Goal: Book appointment/travel/reservation

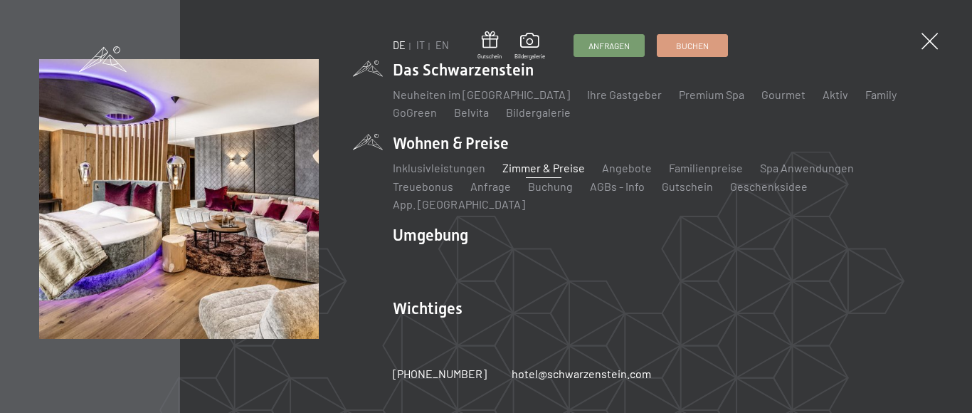
click at [562, 174] on link "Zimmer & Preise" at bounding box center [543, 168] width 83 height 14
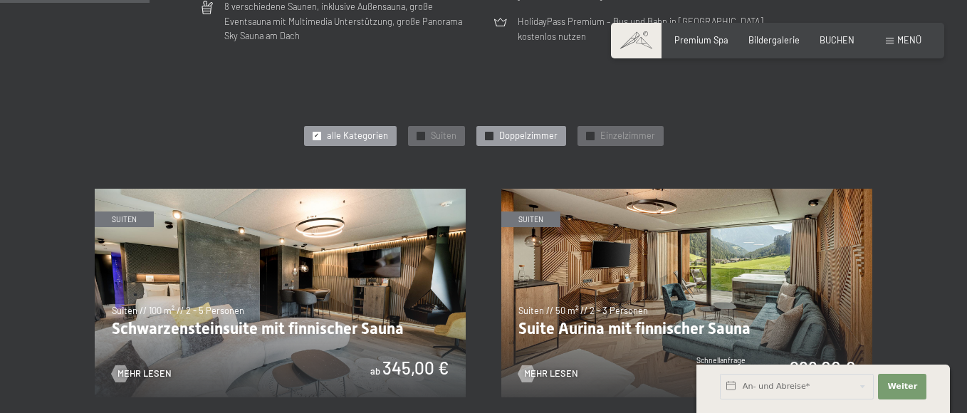
click at [512, 135] on span "Doppelzimmer" at bounding box center [528, 136] width 58 height 13
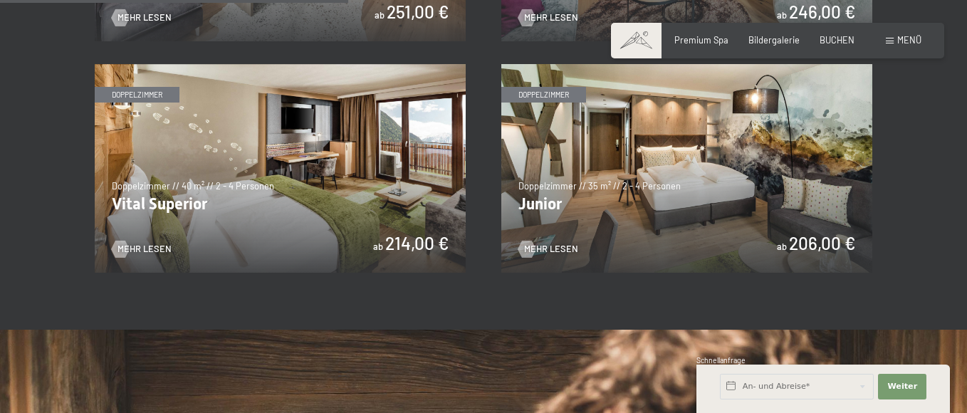
scroll to position [854, 0]
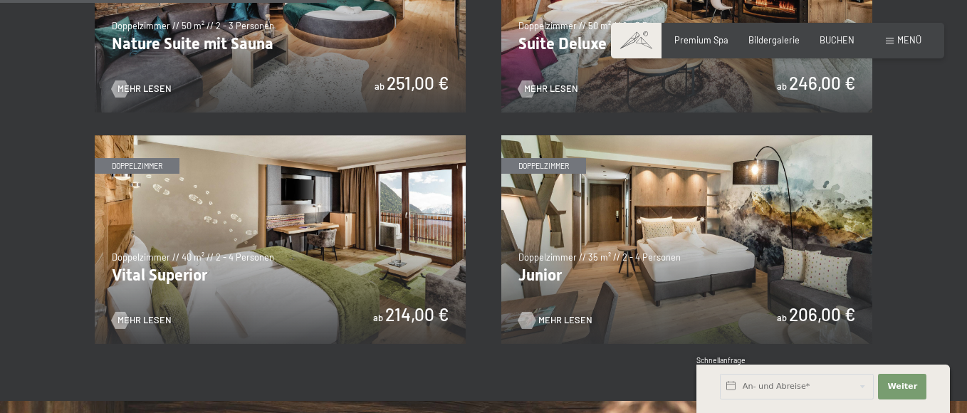
click at [553, 318] on span "Mehr Lesen" at bounding box center [565, 320] width 54 height 13
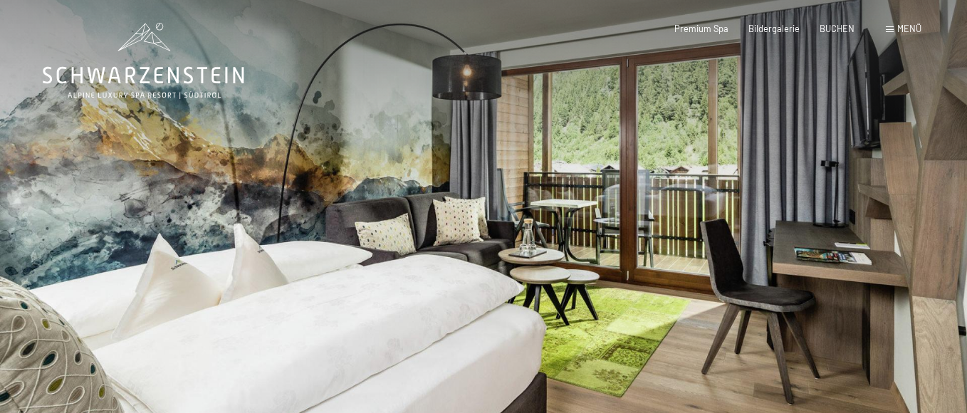
click at [535, 270] on div at bounding box center [724, 231] width 483 height 463
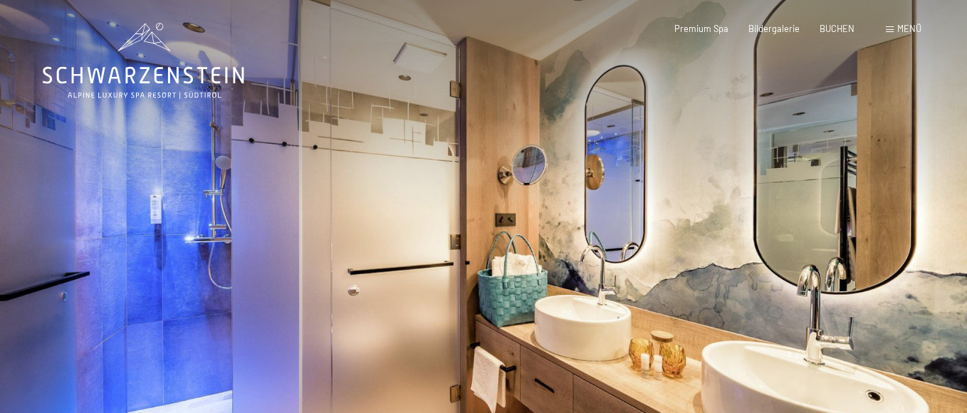
click at [534, 270] on div at bounding box center [724, 231] width 483 height 463
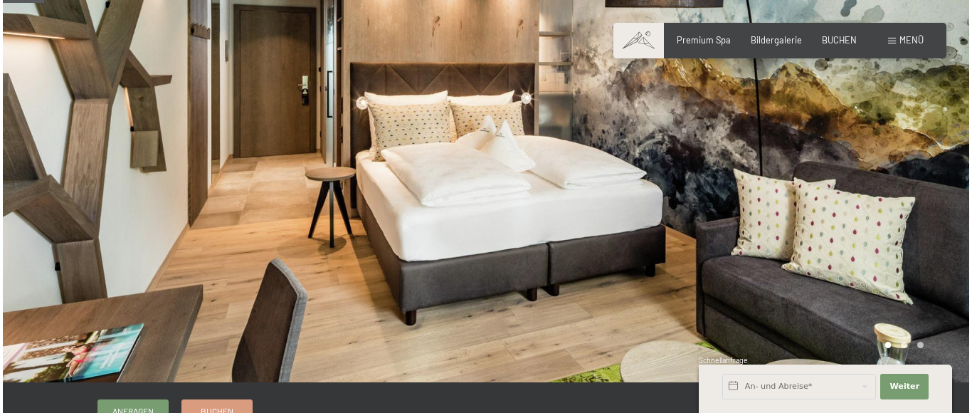
scroll to position [71, 0]
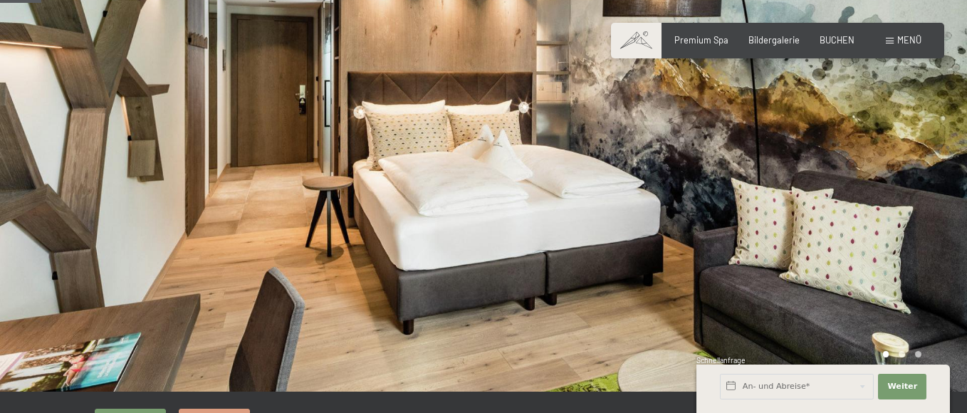
click at [902, 40] on span "Menü" at bounding box center [909, 39] width 24 height 11
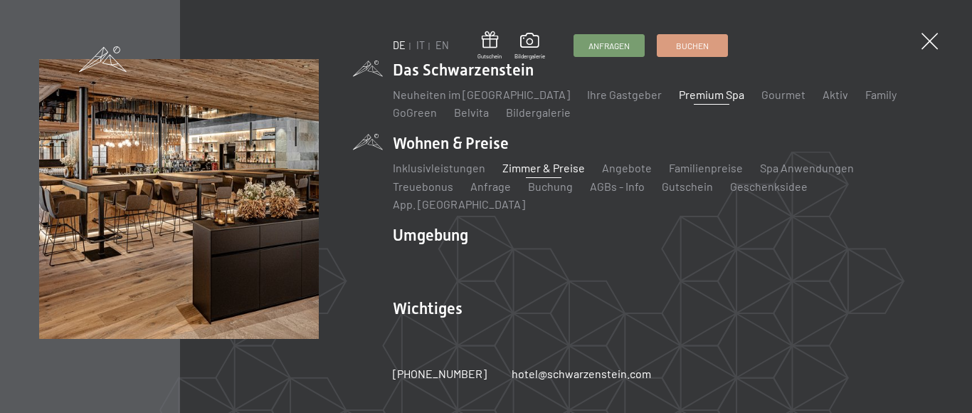
click at [679, 101] on link "Premium Spa" at bounding box center [711, 95] width 65 height 14
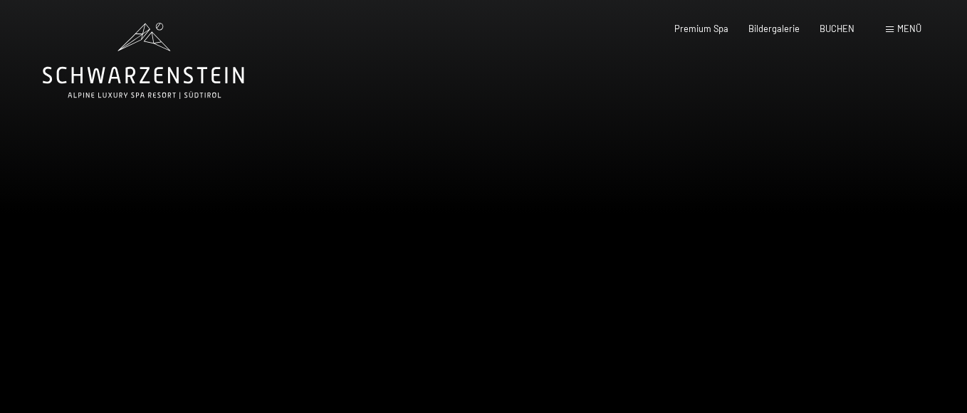
click at [668, 220] on div at bounding box center [724, 231] width 483 height 463
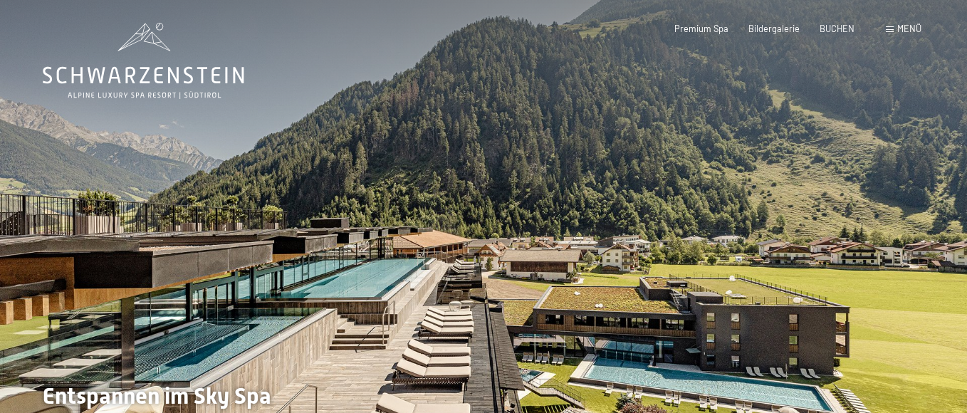
click at [686, 220] on div at bounding box center [724, 231] width 483 height 463
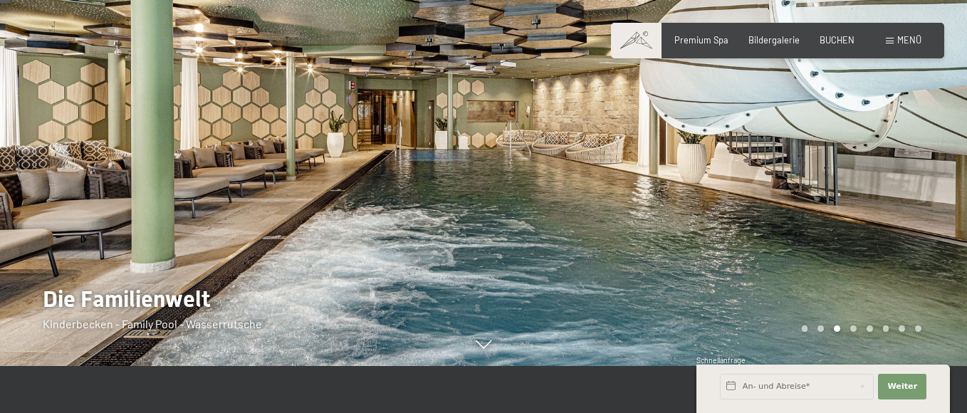
scroll to position [71, 0]
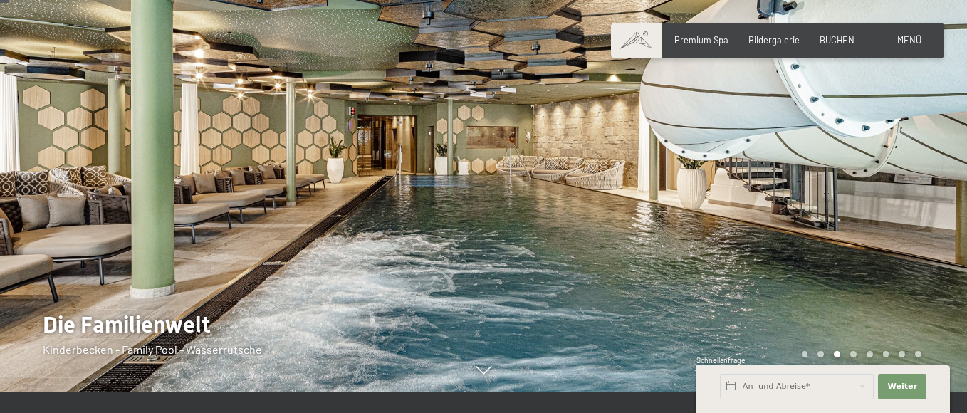
click at [685, 220] on div at bounding box center [724, 160] width 483 height 463
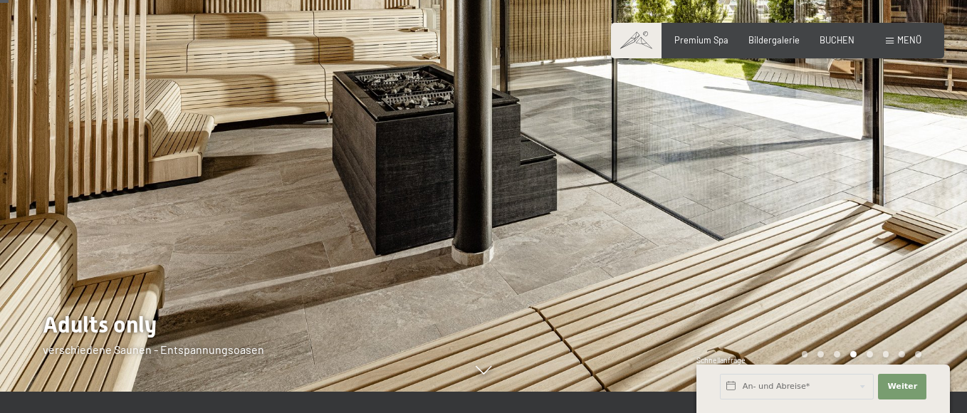
click at [684, 220] on div at bounding box center [724, 160] width 483 height 463
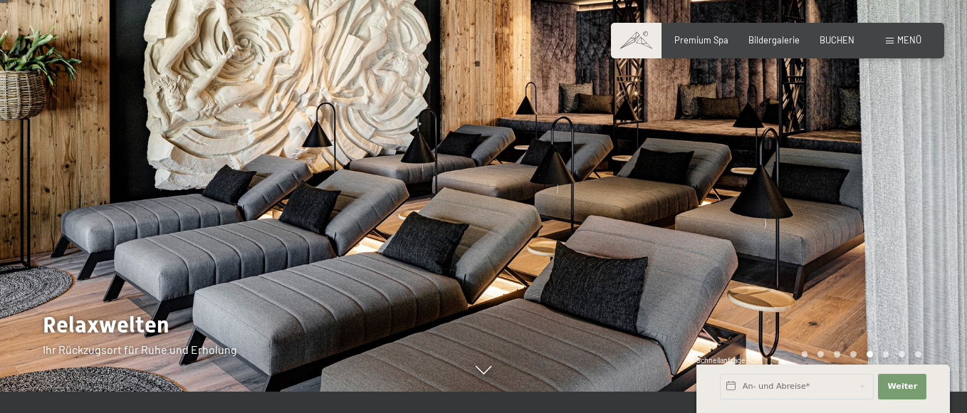
click at [683, 221] on div at bounding box center [724, 160] width 483 height 463
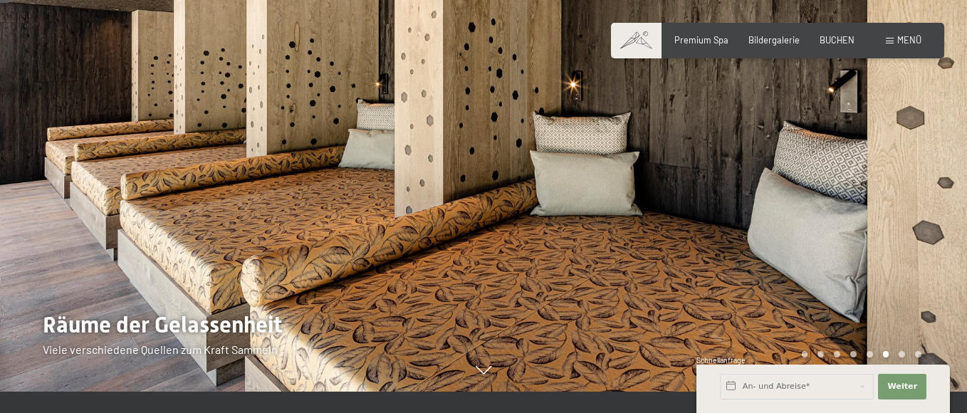
click at [683, 221] on div at bounding box center [724, 160] width 483 height 463
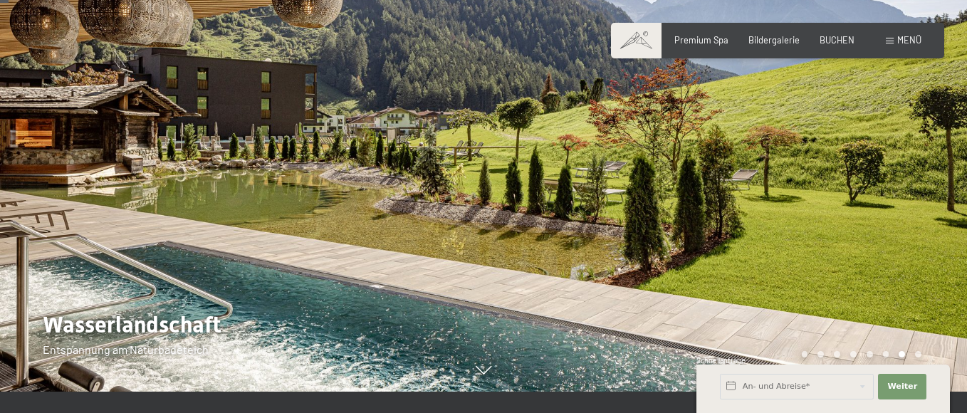
click at [685, 222] on div at bounding box center [724, 160] width 483 height 463
